Goal: Task Accomplishment & Management: Complete application form

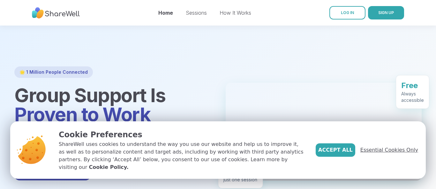
click at [372, 154] on span "Essential Cookies Only" at bounding box center [389, 150] width 58 height 8
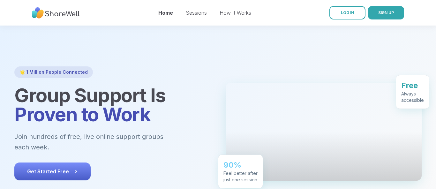
click at [68, 167] on span "Get Started Free" at bounding box center [52, 171] width 51 height 8
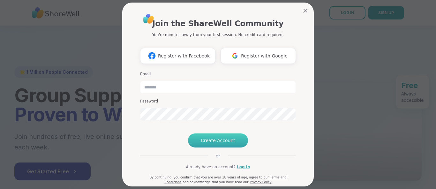
click at [215, 144] on span "Create Account" at bounding box center [218, 140] width 34 height 6
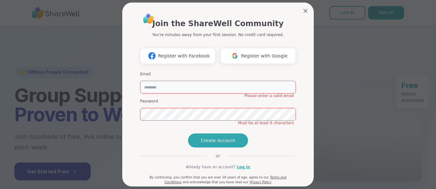
click at [166, 87] on input "email" at bounding box center [218, 87] width 156 height 13
type input "**********"
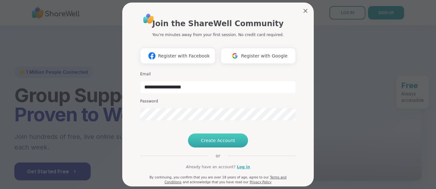
click at [212, 144] on span "Create Account" at bounding box center [218, 140] width 34 height 6
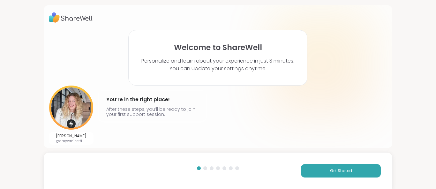
click at [212, 162] on div "Get Started" at bounding box center [218, 170] width 349 height 36
click at [348, 172] on span "Get Started" at bounding box center [341, 171] width 22 height 6
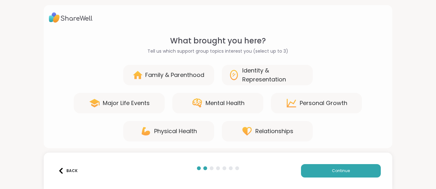
click at [216, 101] on div "Mental Health" at bounding box center [224, 103] width 39 height 9
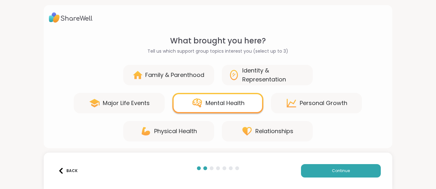
click at [219, 98] on div "Mental Health" at bounding box center [217, 103] width 91 height 20
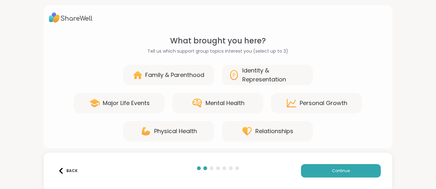
click at [219, 98] on div "Mental Health" at bounding box center [217, 103] width 91 height 20
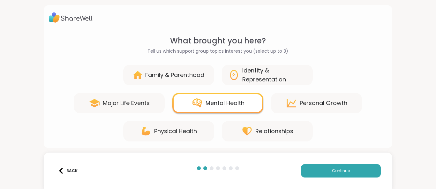
click at [219, 98] on div "Mental Health" at bounding box center [217, 103] width 91 height 20
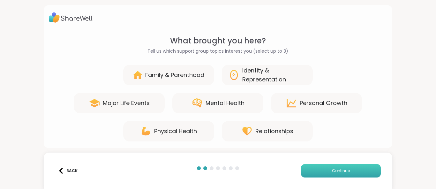
click at [337, 166] on button "Continue" at bounding box center [341, 170] width 80 height 13
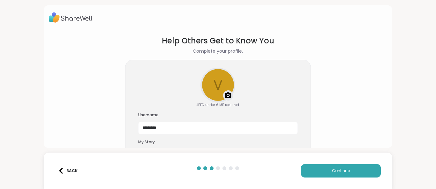
click at [160, 114] on h3 "Username" at bounding box center [218, 114] width 160 height 5
click at [161, 112] on h3 "Username" at bounding box center [218, 114] width 160 height 5
click at [146, 114] on h3 "Username" at bounding box center [218, 114] width 160 height 5
click at [60, 171] on img at bounding box center [61, 171] width 6 height 6
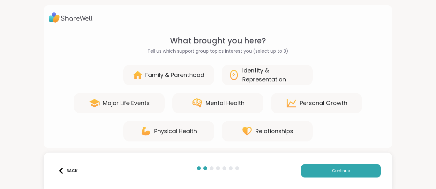
click at [197, 102] on icon at bounding box center [197, 102] width 10 height 9
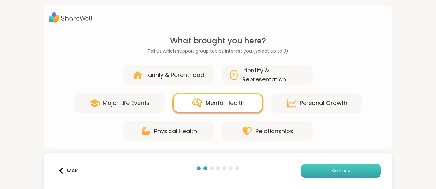
click at [317, 171] on button "Continue" at bounding box center [341, 170] width 80 height 13
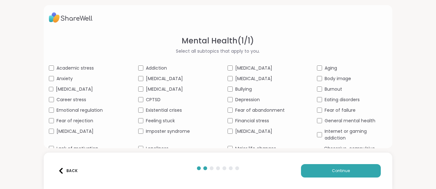
click at [264, 182] on div "Back Continue" at bounding box center [218, 170] width 349 height 36
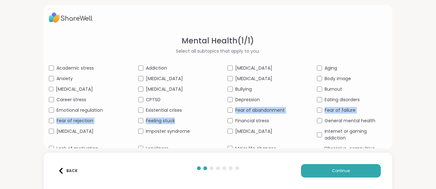
drag, startPoint x: 196, startPoint y: 116, endPoint x: 196, endPoint y: 127, distance: 11.2
click at [196, 127] on div "Academic stress Addiction [MEDICAL_DATA] Aging Anxiety [MEDICAL_DATA] [MEDICAL_…" at bounding box center [218, 127] width 338 height 125
click at [140, 124] on div "Feeling stuck" at bounding box center [173, 120] width 70 height 7
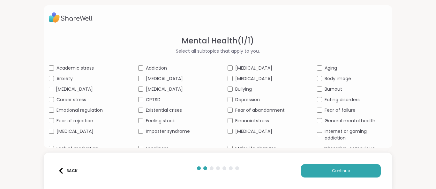
click at [259, 146] on div "Academic stress Addiction [MEDICAL_DATA] Aging Anxiety [MEDICAL_DATA] [MEDICAL_…" at bounding box center [218, 127] width 338 height 125
click at [346, 173] on span "Continue" at bounding box center [341, 171] width 18 height 6
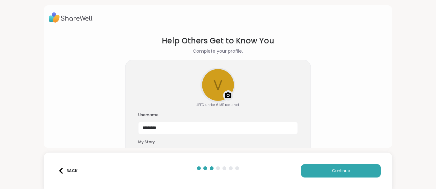
click at [172, 115] on h3 "Username" at bounding box center [218, 114] width 160 height 5
click at [226, 86] on div "Upload a profile photo" at bounding box center [217, 84] width 33 height 33
click at [159, 114] on h3 "Username" at bounding box center [218, 114] width 160 height 5
click at [161, 141] on h3 "My Story" at bounding box center [218, 141] width 160 height 5
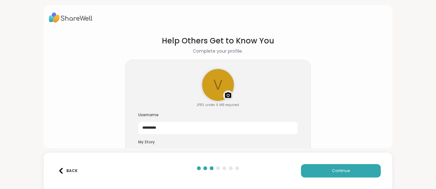
click at [186, 142] on h3 "My Story" at bounding box center [218, 141] width 160 height 5
click at [161, 114] on h3 "Username" at bounding box center [218, 114] width 160 height 5
click at [217, 86] on div "Upload a profile photo" at bounding box center [217, 84] width 33 height 33
